Goal: Task Accomplishment & Management: Manage account settings

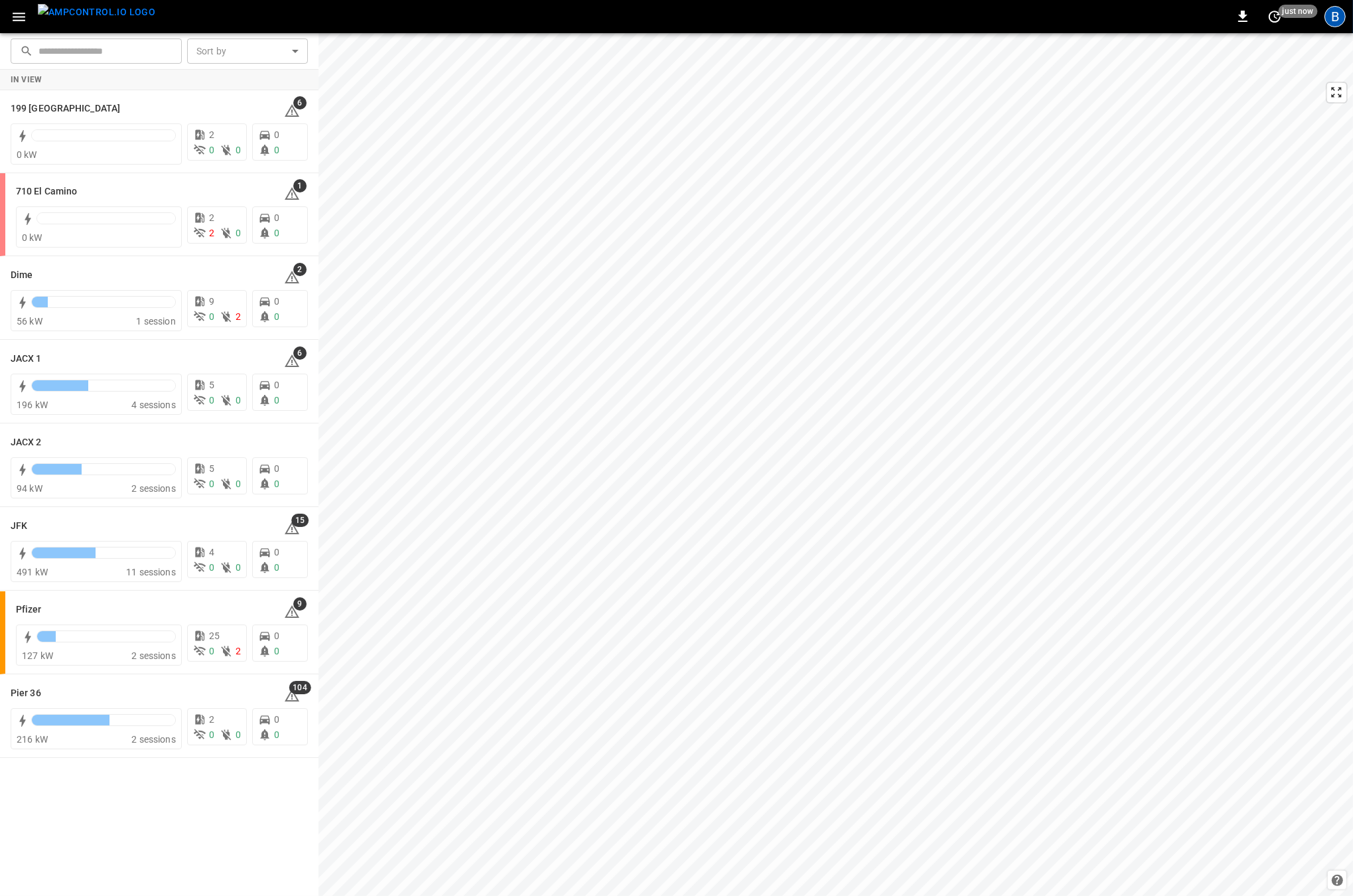
click at [1334, 20] on div "B" at bounding box center [1335, 16] width 21 height 21
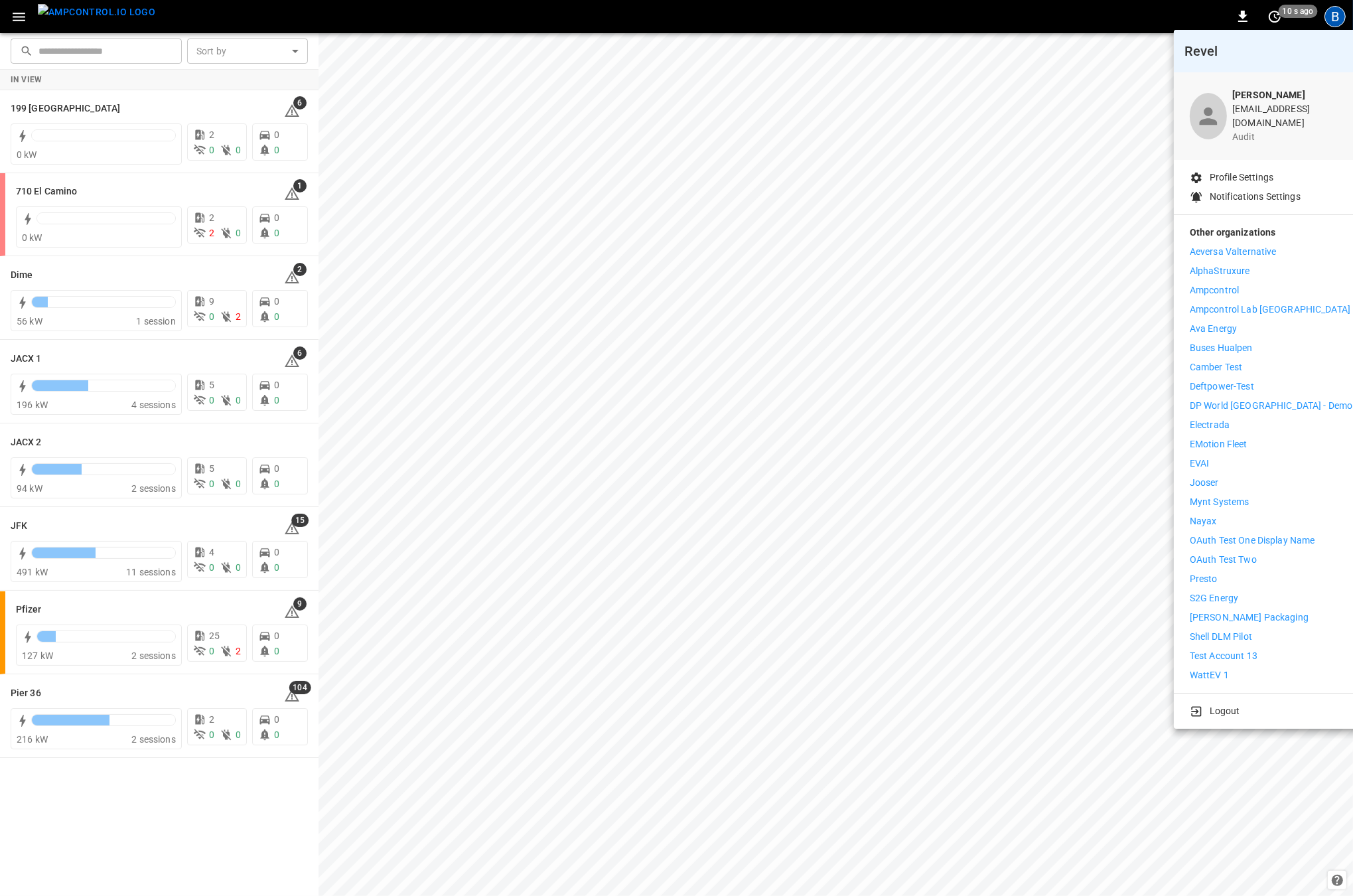
click at [1218, 572] on li "Presto" at bounding box center [1272, 578] width 163 height 14
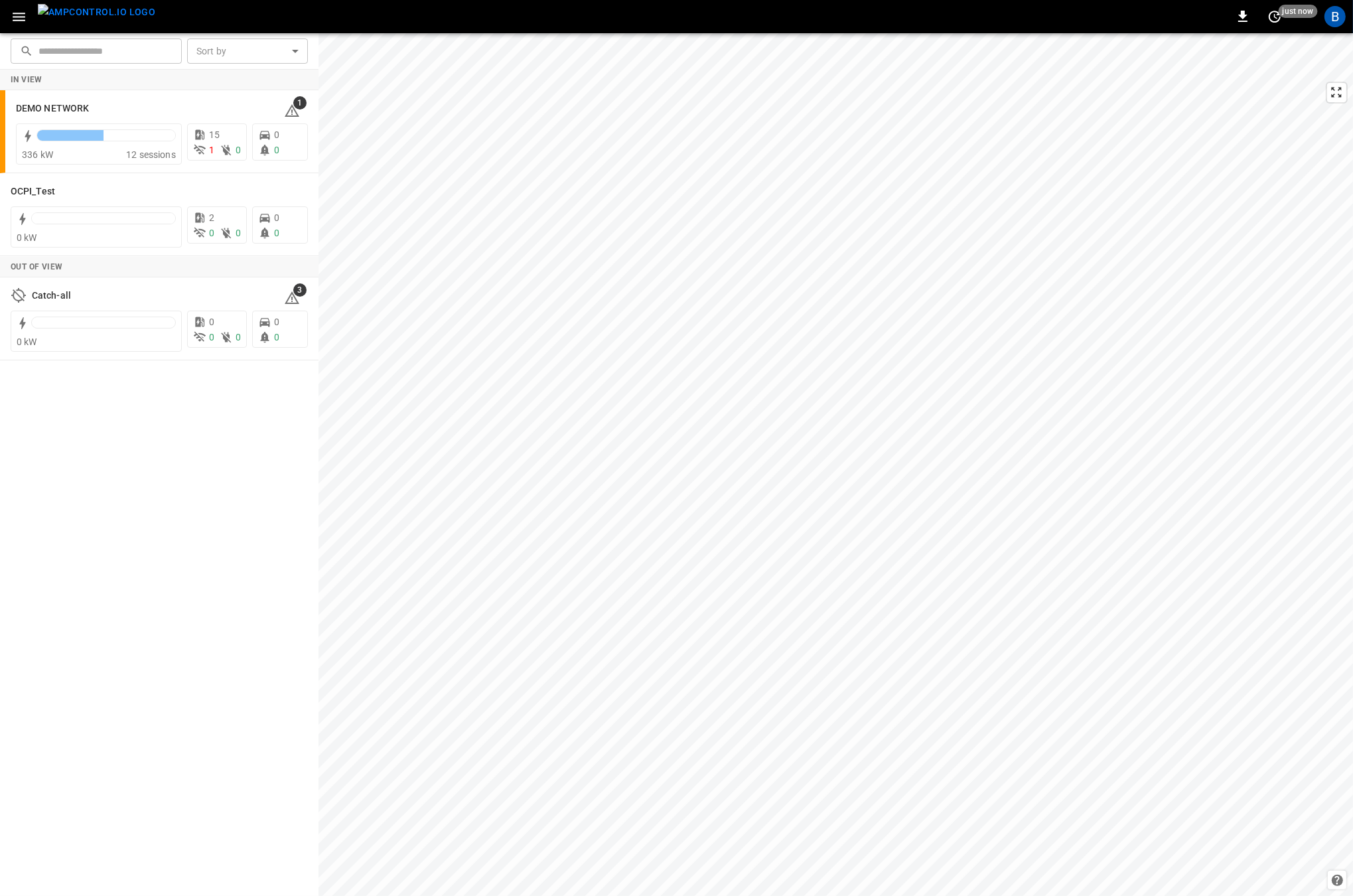
click at [161, 482] on div "In View DEMO NETWORK 1 336 kW 12 sessions 15 1 0 0 0 OCPI_Test 0 kW 2 0 0 0 0 O…" at bounding box center [159, 483] width 319 height 827
click at [20, 20] on icon "button" at bounding box center [19, 17] width 17 height 17
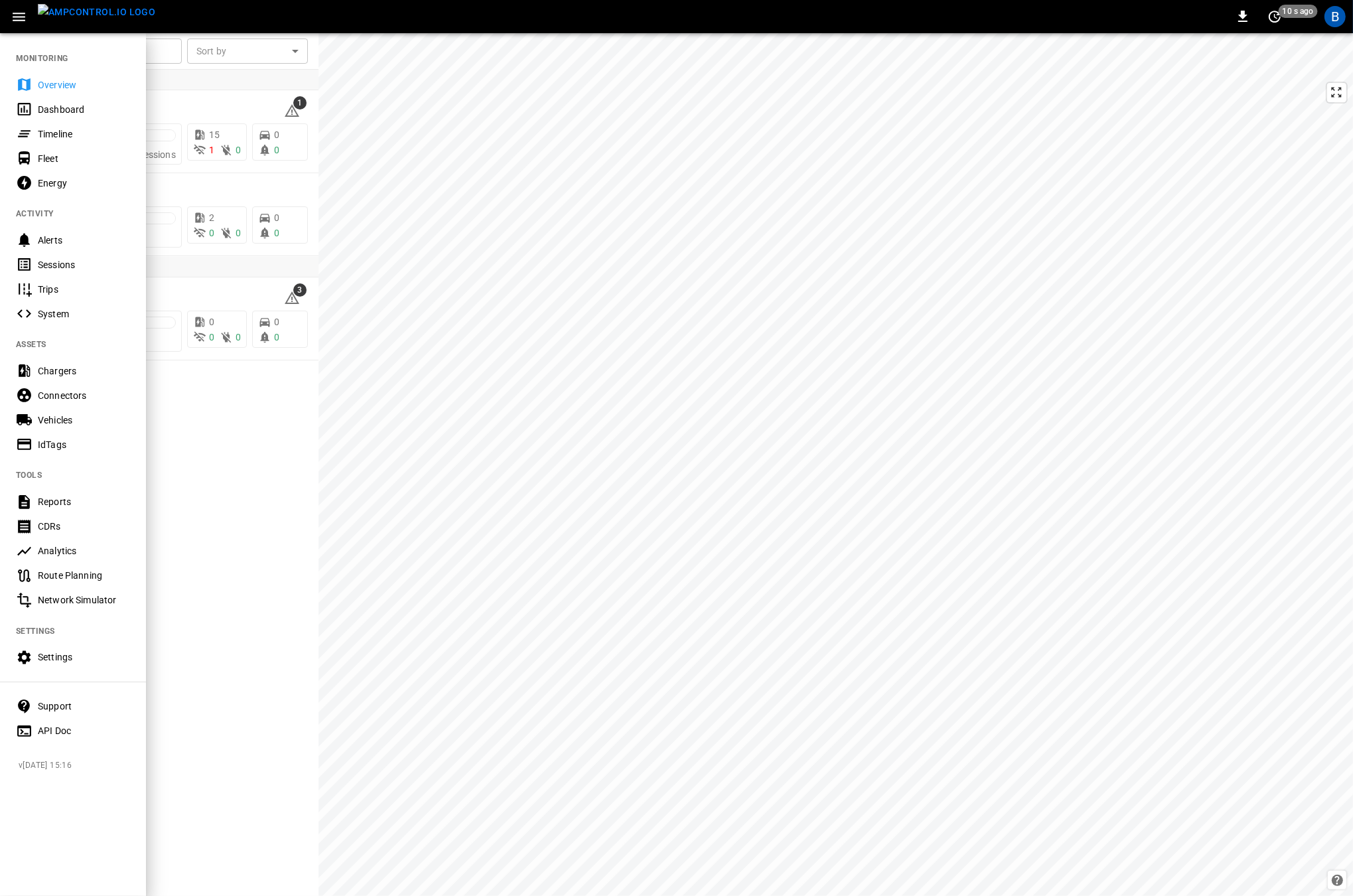
click at [196, 362] on div at bounding box center [676, 448] width 1353 height 896
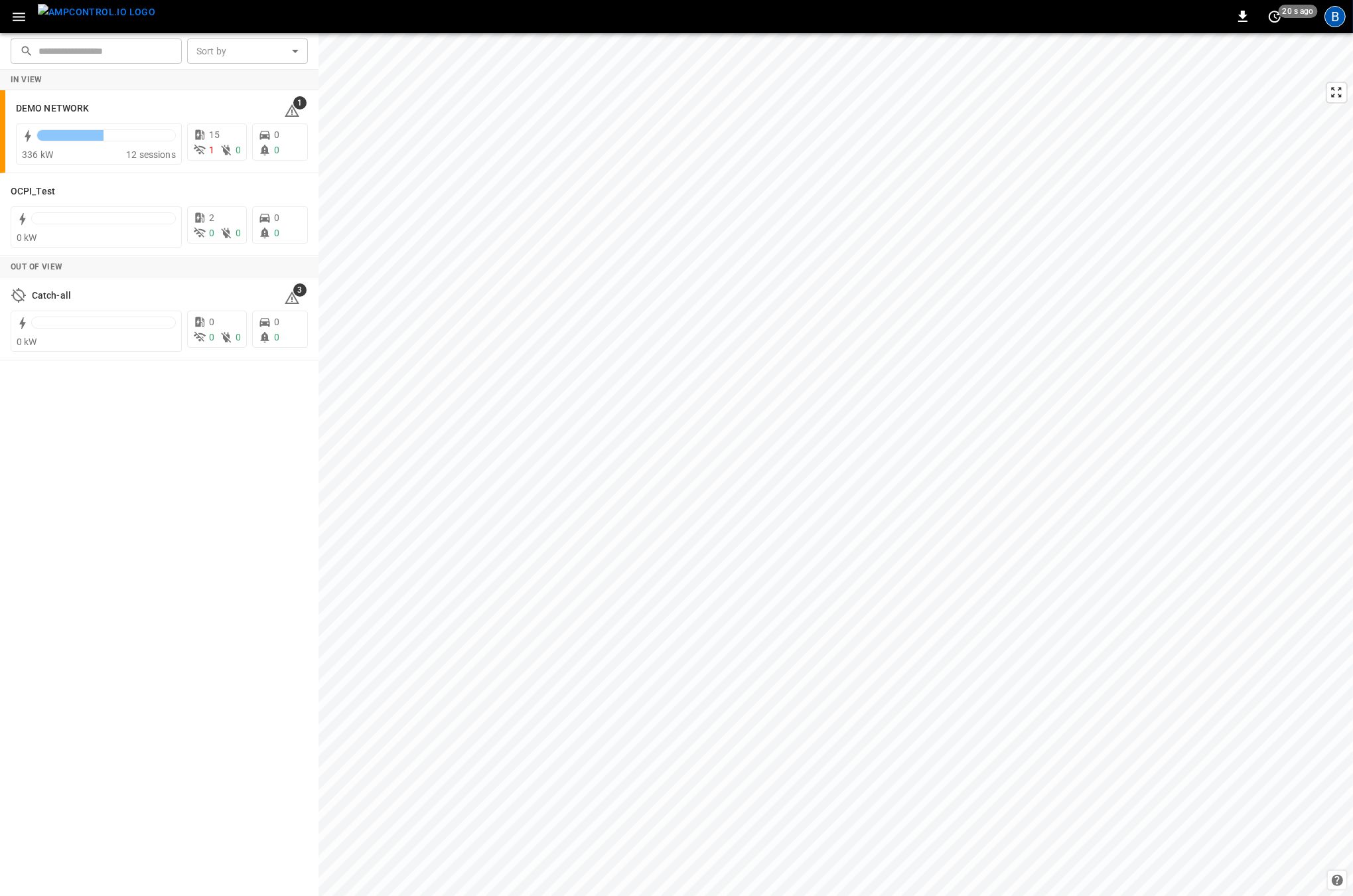
click at [1336, 20] on div "B" at bounding box center [1335, 16] width 21 height 21
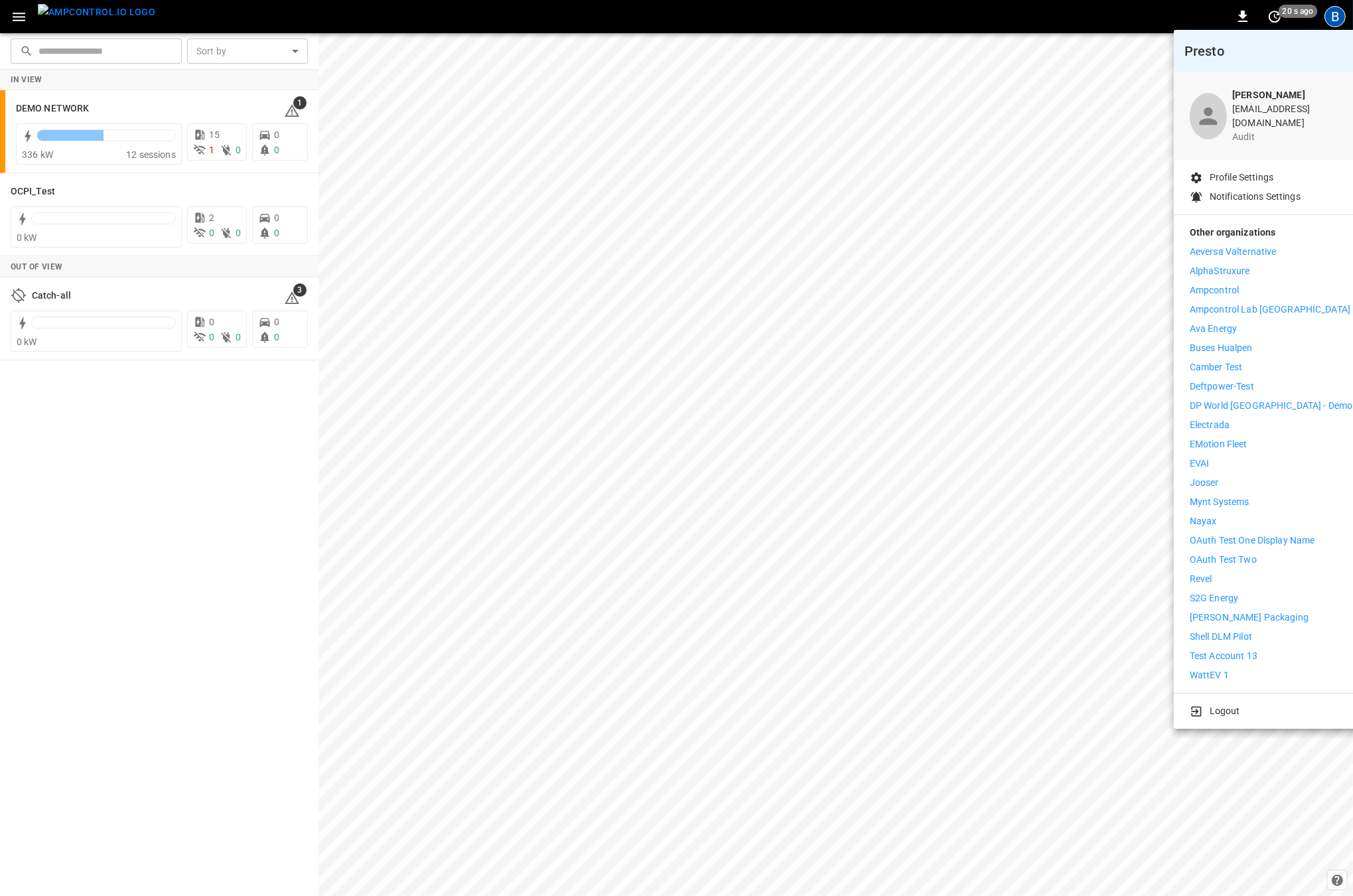
click at [95, 478] on div at bounding box center [676, 448] width 1353 height 896
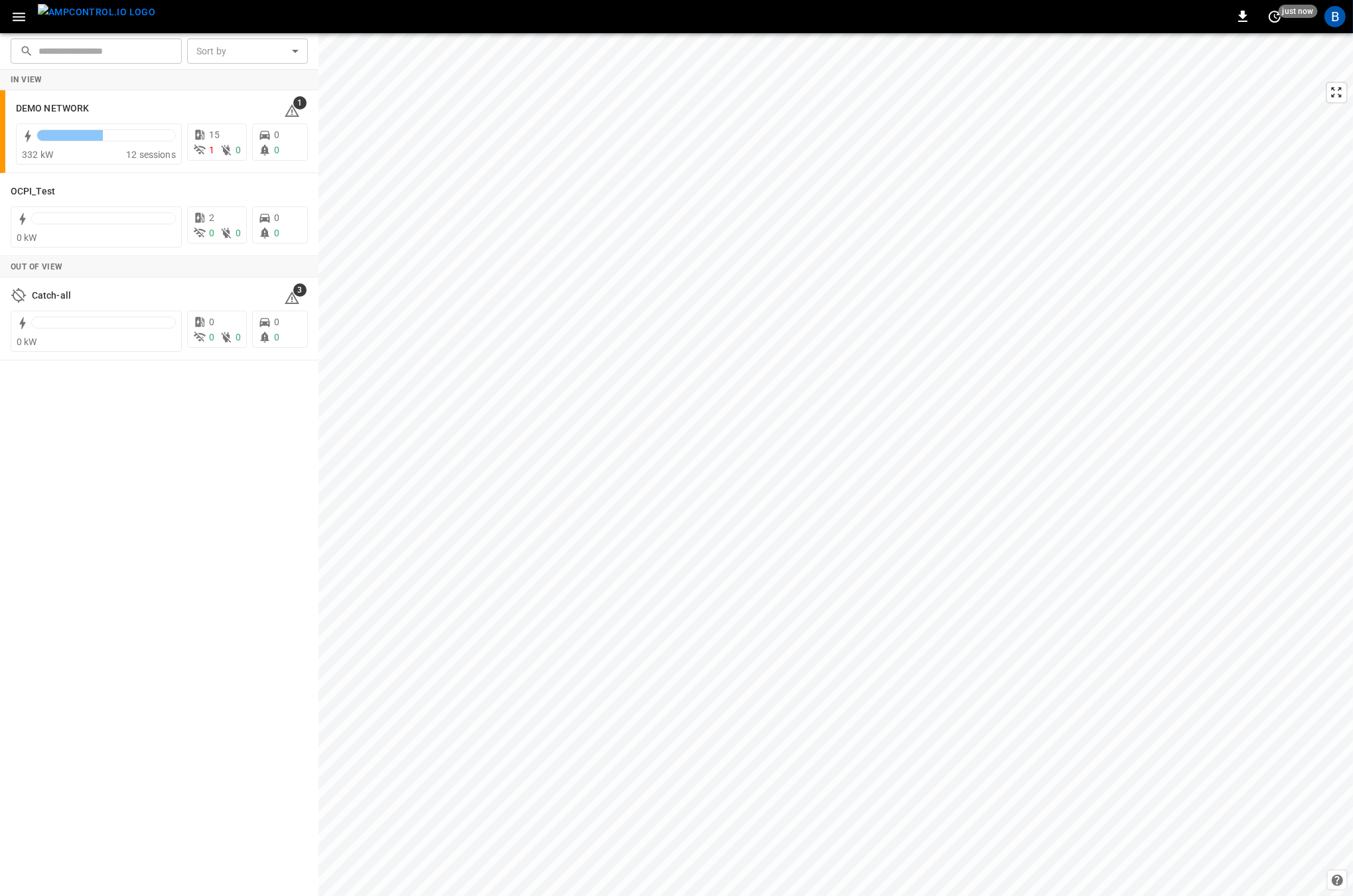
click at [148, 441] on div "In View DEMO NETWORK 1 332 kW 12 sessions 15 1 0 0 0 OCPI_Test 0 kW 2 0 0 0 0 O…" at bounding box center [159, 483] width 319 height 827
click at [75, 218] on div at bounding box center [103, 218] width 143 height 11
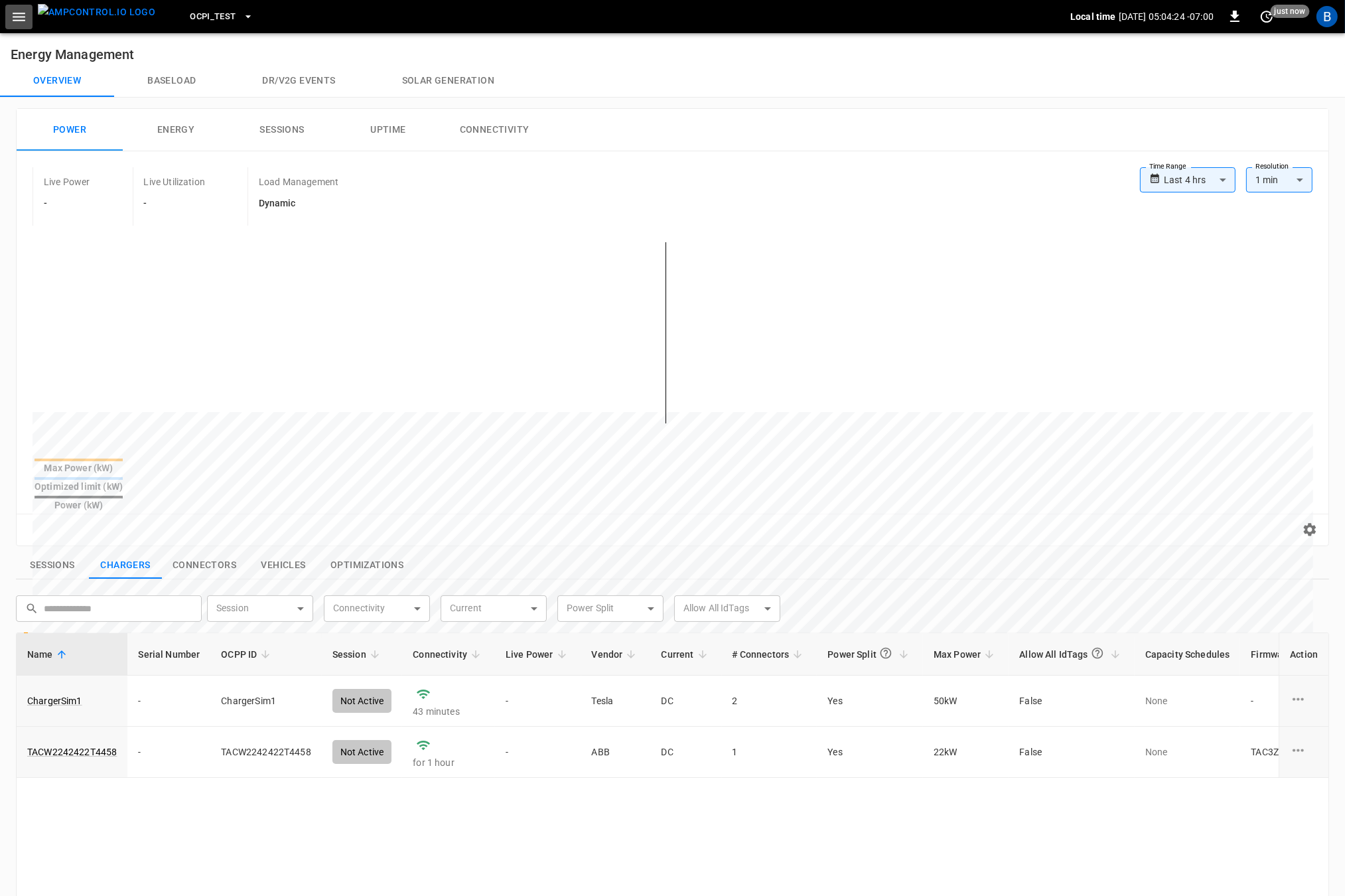
click at [15, 11] on icon "button" at bounding box center [19, 17] width 17 height 17
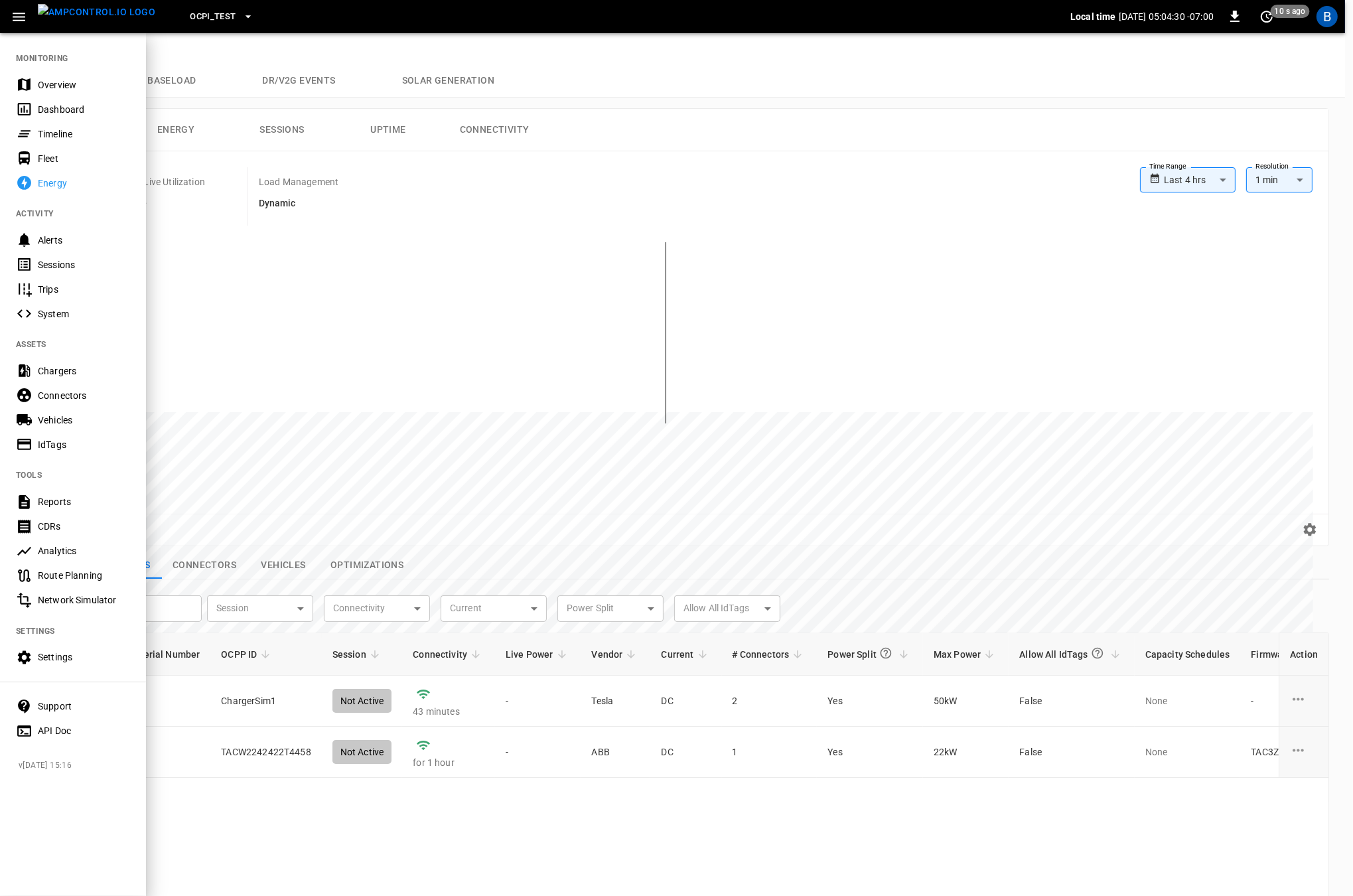
click at [116, 665] on div "Settings" at bounding box center [73, 657] width 146 height 25
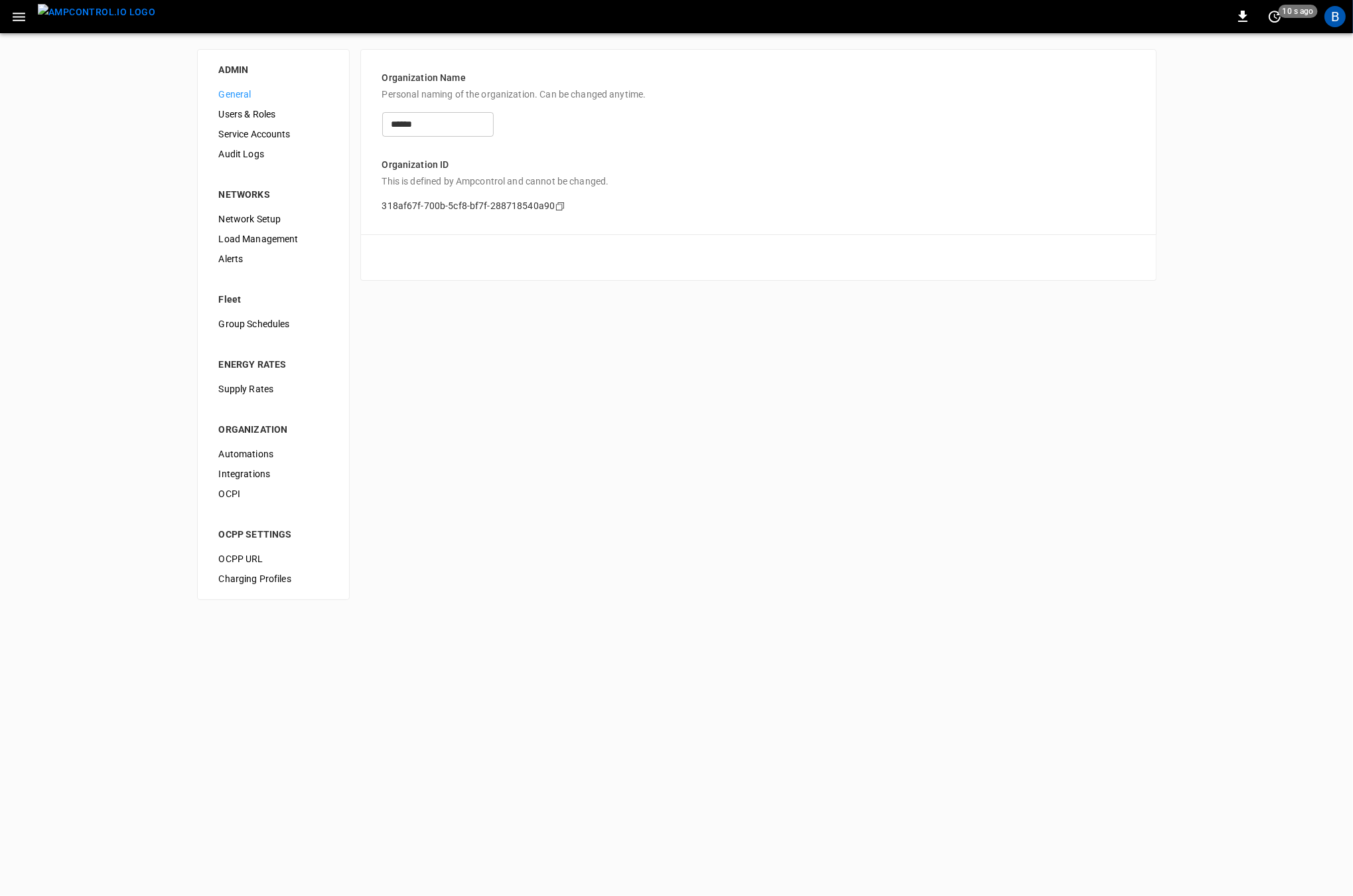
click at [541, 520] on div "ADMIN General Users & Roles Service Accounts Audit Logs NETWORKS Network Setup …" at bounding box center [676, 324] width 1353 height 583
click at [499, 360] on div "ADMIN General Users & Roles Service Accounts Audit Logs NETWORKS Network Setup …" at bounding box center [676, 324] width 1353 height 583
click at [907, 476] on div "ADMIN General Users & Roles Service Accounts Audit Logs NETWORKS Network Setup …" at bounding box center [676, 324] width 1353 height 583
click at [796, 516] on div "ADMIN General Users & Roles Service Accounts Audit Logs NETWORKS Network Setup …" at bounding box center [676, 324] width 1353 height 583
